Goal: Information Seeking & Learning: Learn about a topic

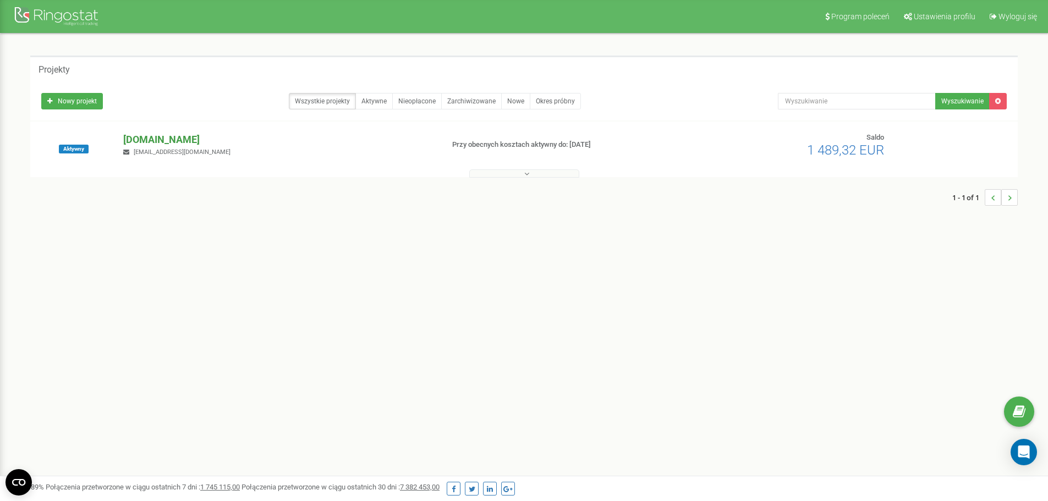
click at [134, 139] on p "[DOMAIN_NAME]" at bounding box center [278, 140] width 311 height 14
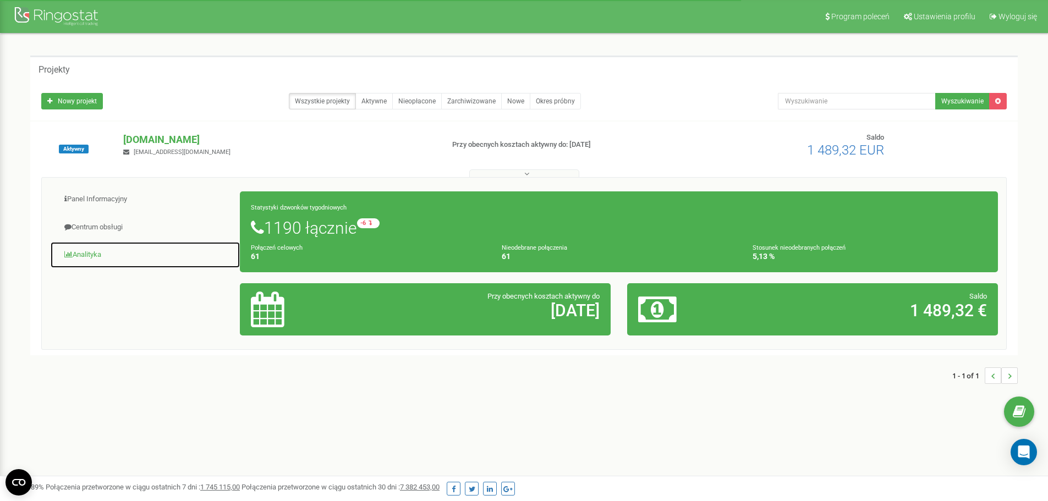
click at [91, 254] on link "Analityka" at bounding box center [145, 255] width 190 height 27
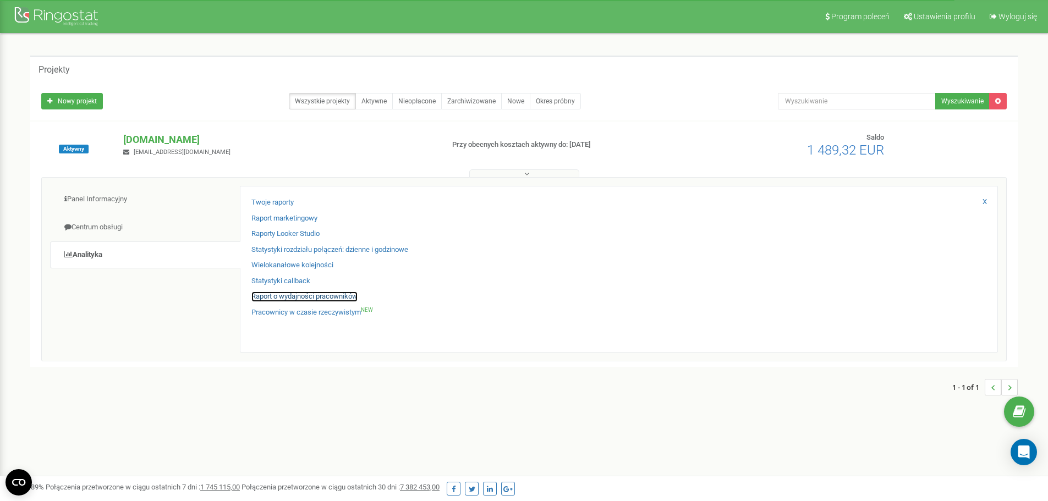
click at [280, 298] on link "Raport o wydajności pracowników" at bounding box center [304, 297] width 106 height 10
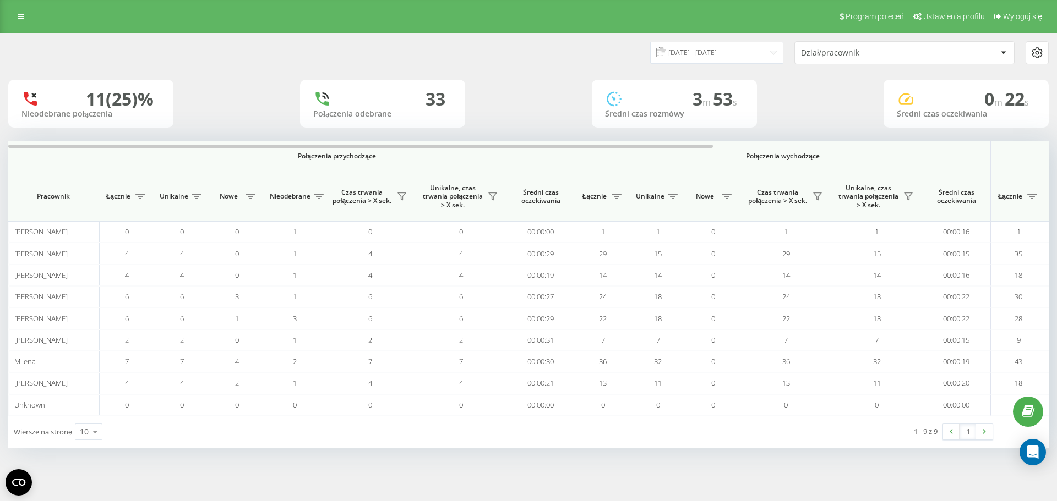
click at [595, 297] on td "24" at bounding box center [602, 296] width 55 height 21
click at [593, 51] on div "22.09.2025 - 22.09.2025 Dział/pracownik" at bounding box center [788, 52] width 520 height 23
